Goal: Check status: Check status

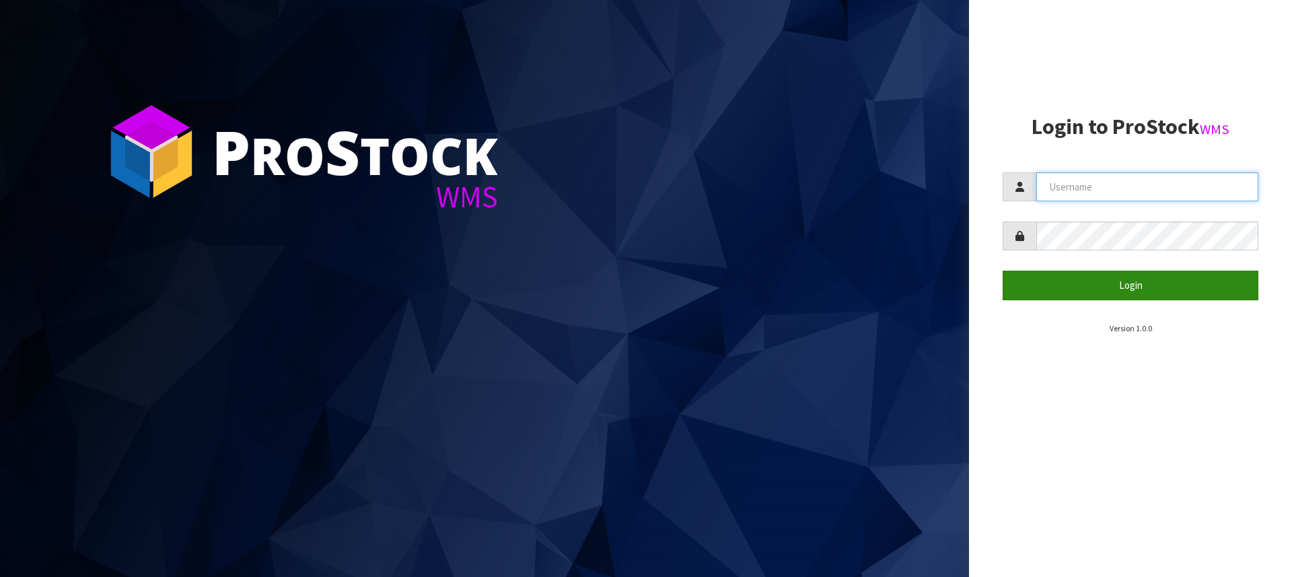
type input "[PERSON_NAME][EMAIL_ADDRESS][DOMAIN_NAME]"
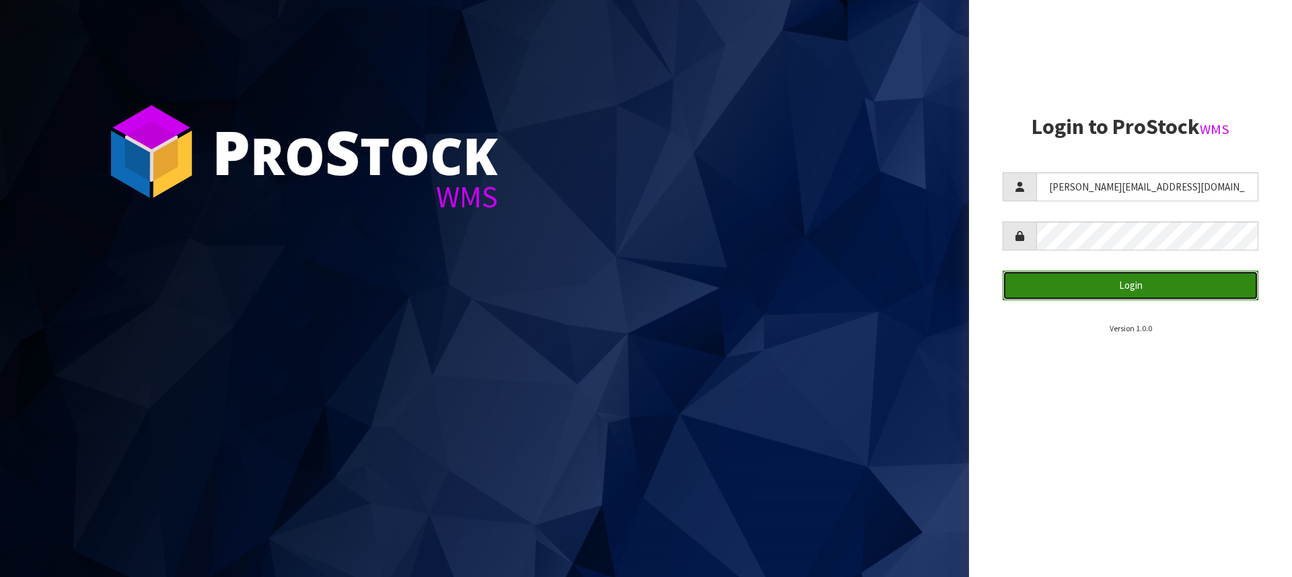
click at [1169, 279] on button "Login" at bounding box center [1130, 284] width 256 height 29
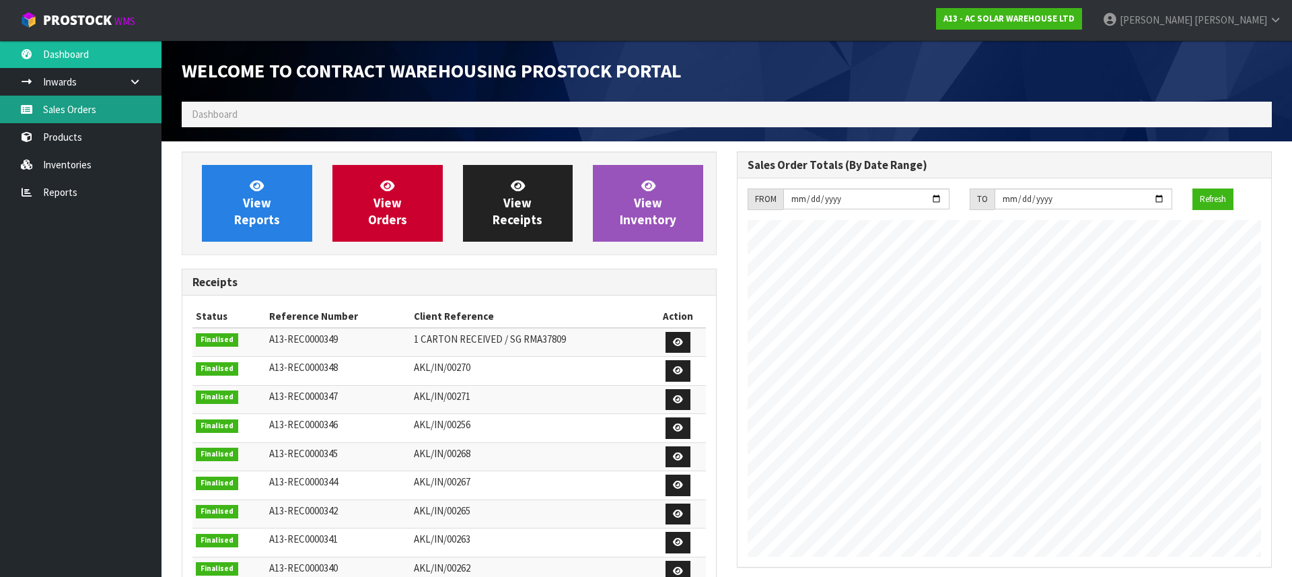
scroll to position [804, 555]
click at [67, 109] on link "Sales Orders" at bounding box center [80, 110] width 161 height 28
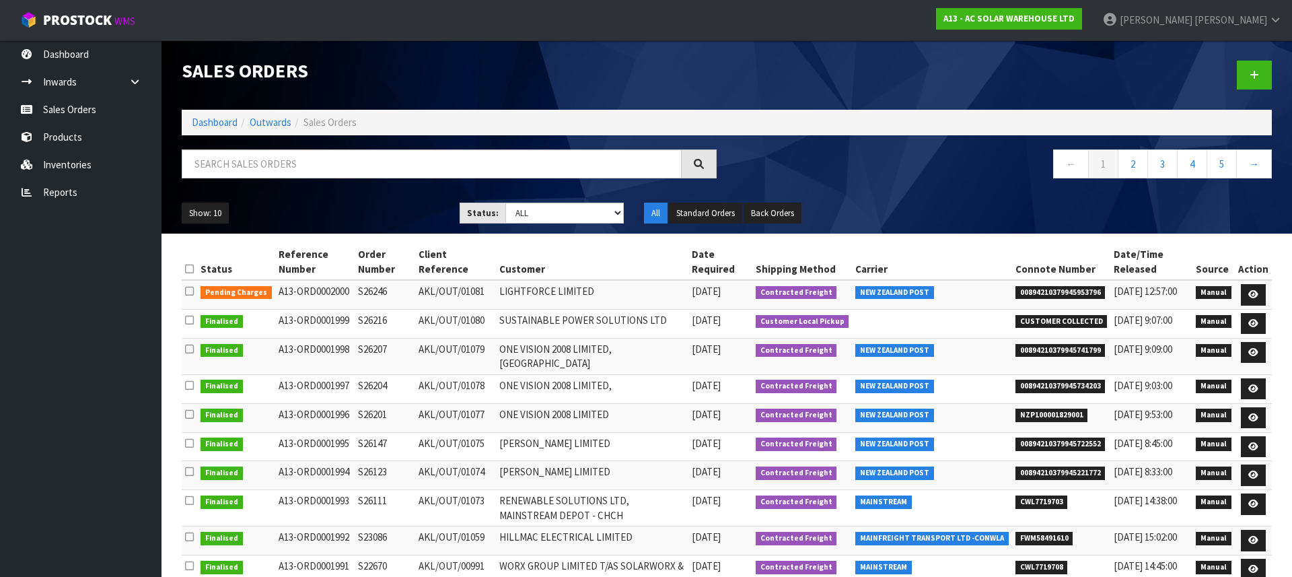
click at [1071, 451] on span "00894210379945722552" at bounding box center [1060, 443] width 90 height 13
copy span "00894210379945722552"
click at [361, 461] on td "S26147" at bounding box center [385, 446] width 61 height 29
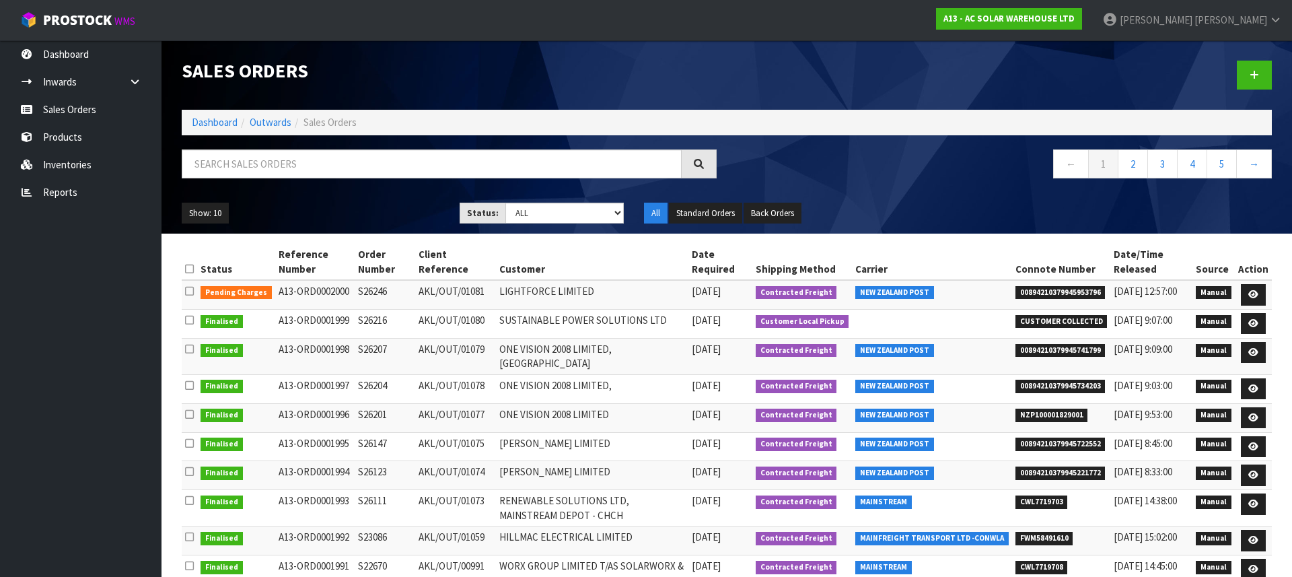
click at [622, 461] on td "[PERSON_NAME] LIMITED" at bounding box center [592, 446] width 192 height 29
click at [1073, 451] on span "00894210379945722552" at bounding box center [1060, 443] width 90 height 13
copy span "00894210379945722552"
